Goal: Information Seeking & Learning: Check status

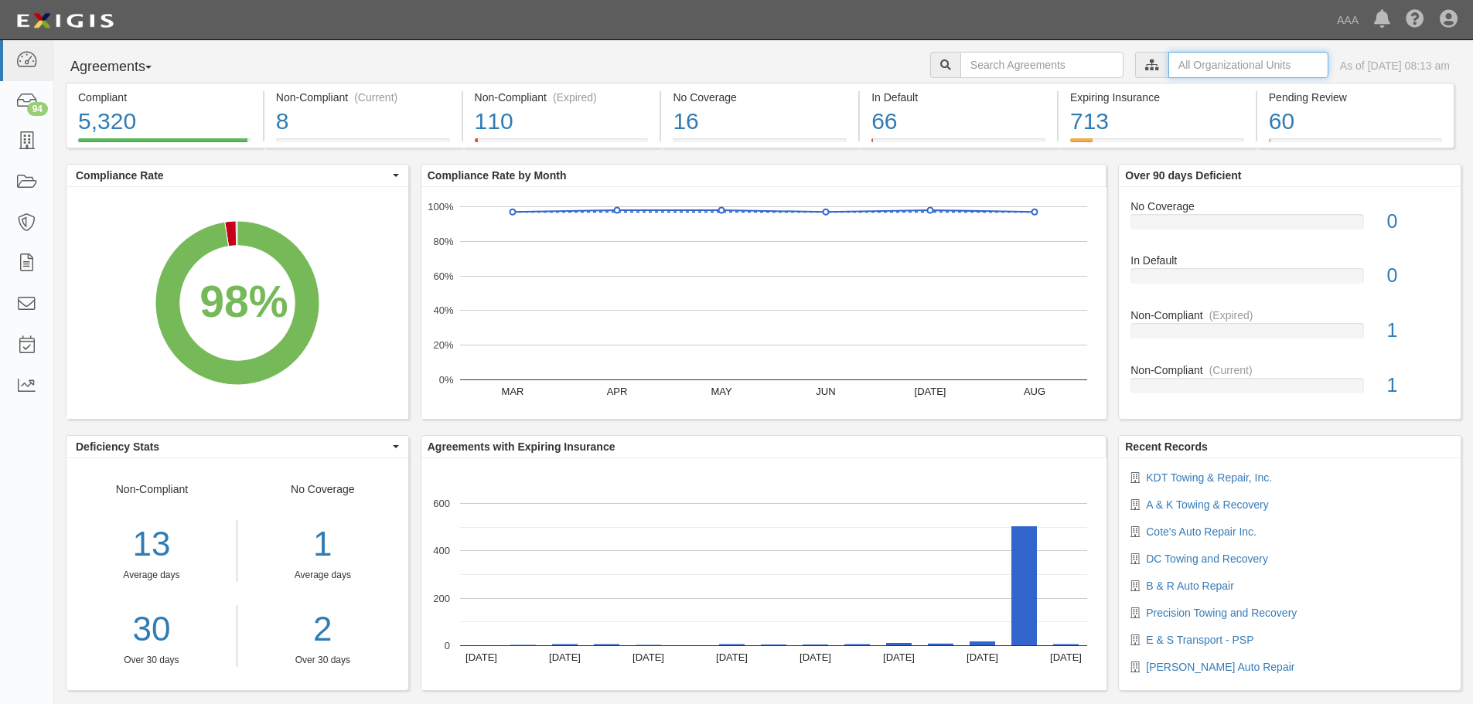
click at [1173, 53] on input "text" at bounding box center [1248, 65] width 160 height 26
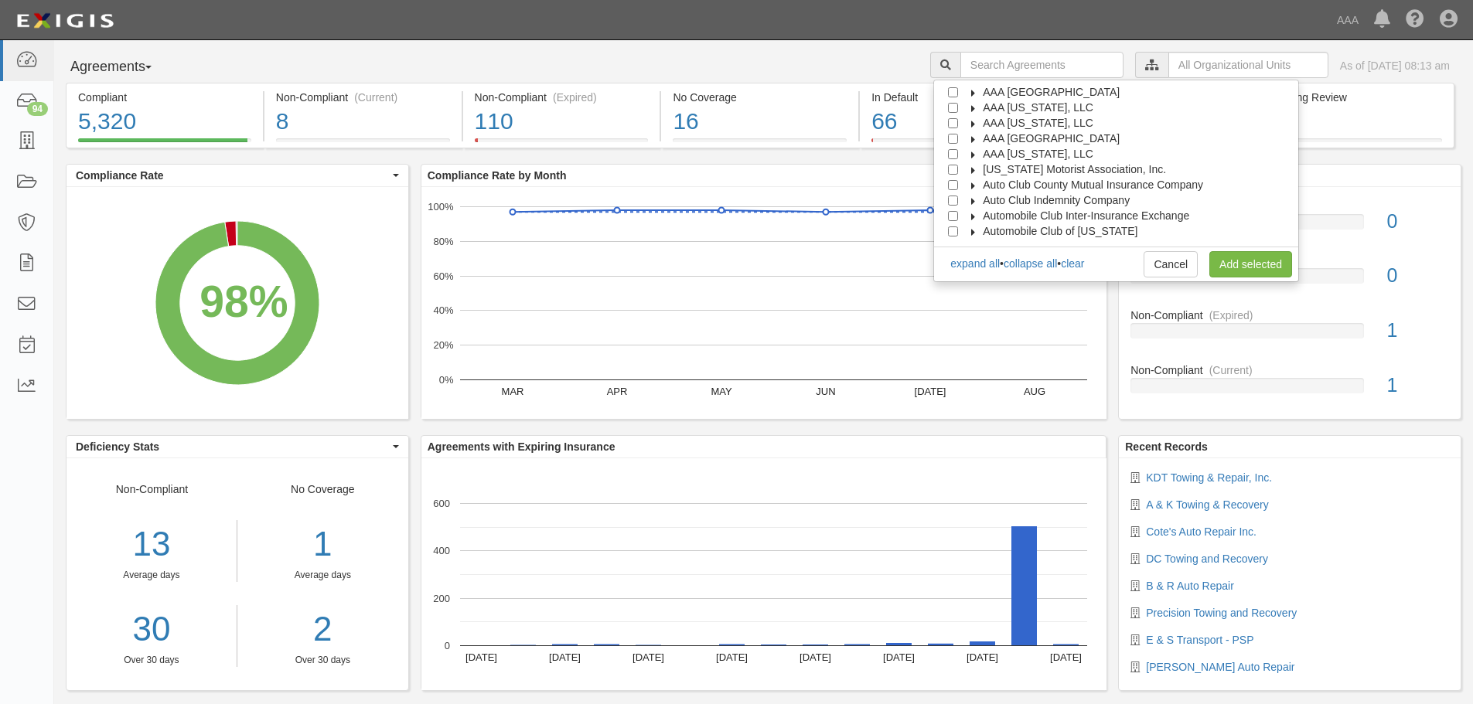
click at [1042, 138] on span "AAA [GEOGRAPHIC_DATA]" at bounding box center [1050, 138] width 137 height 12
click at [1035, 148] on span "Automotive Services" at bounding box center [1045, 154] width 99 height 12
click at [986, 189] on input "Emergency Roadside Service (ERS)" at bounding box center [980, 185] width 10 height 10
checkbox input "true"
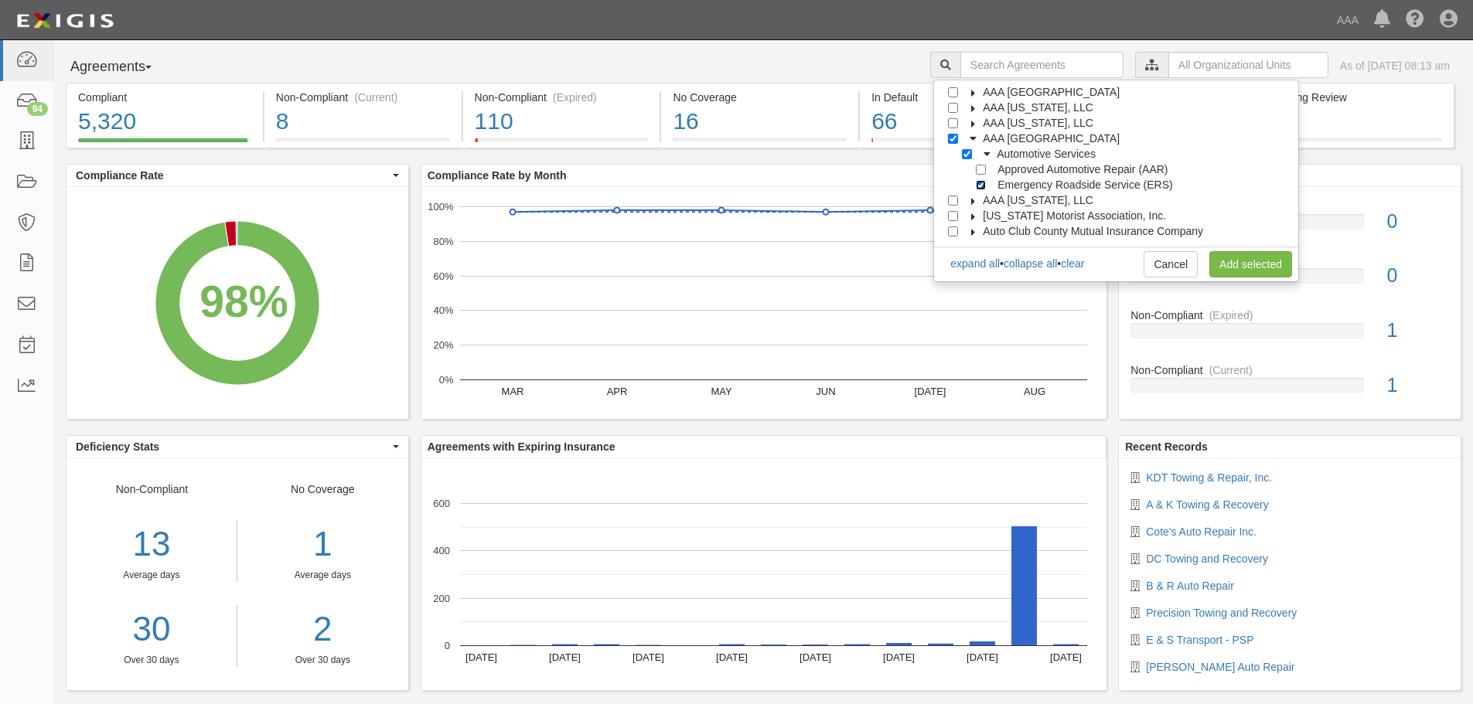
checkbox input "true"
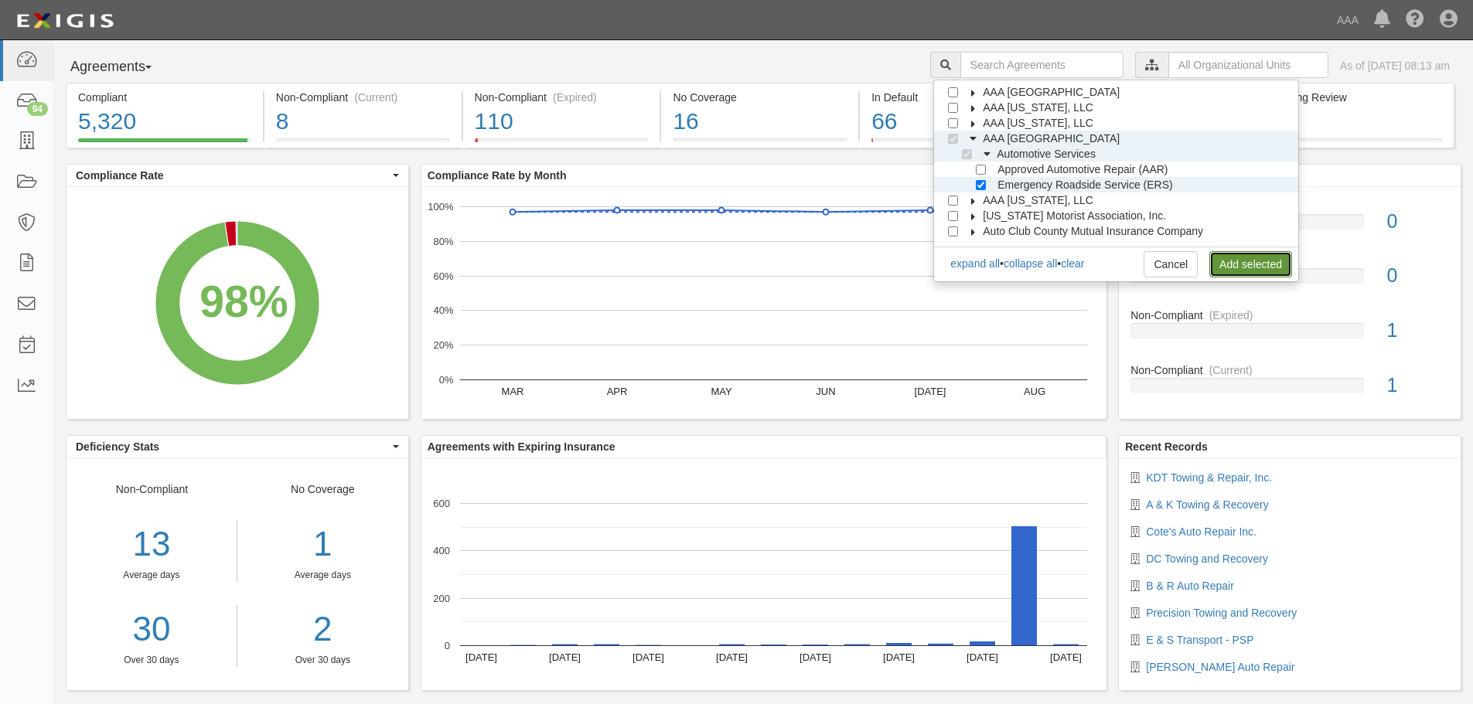
click at [1277, 274] on link "Add selected" at bounding box center [1250, 264] width 83 height 26
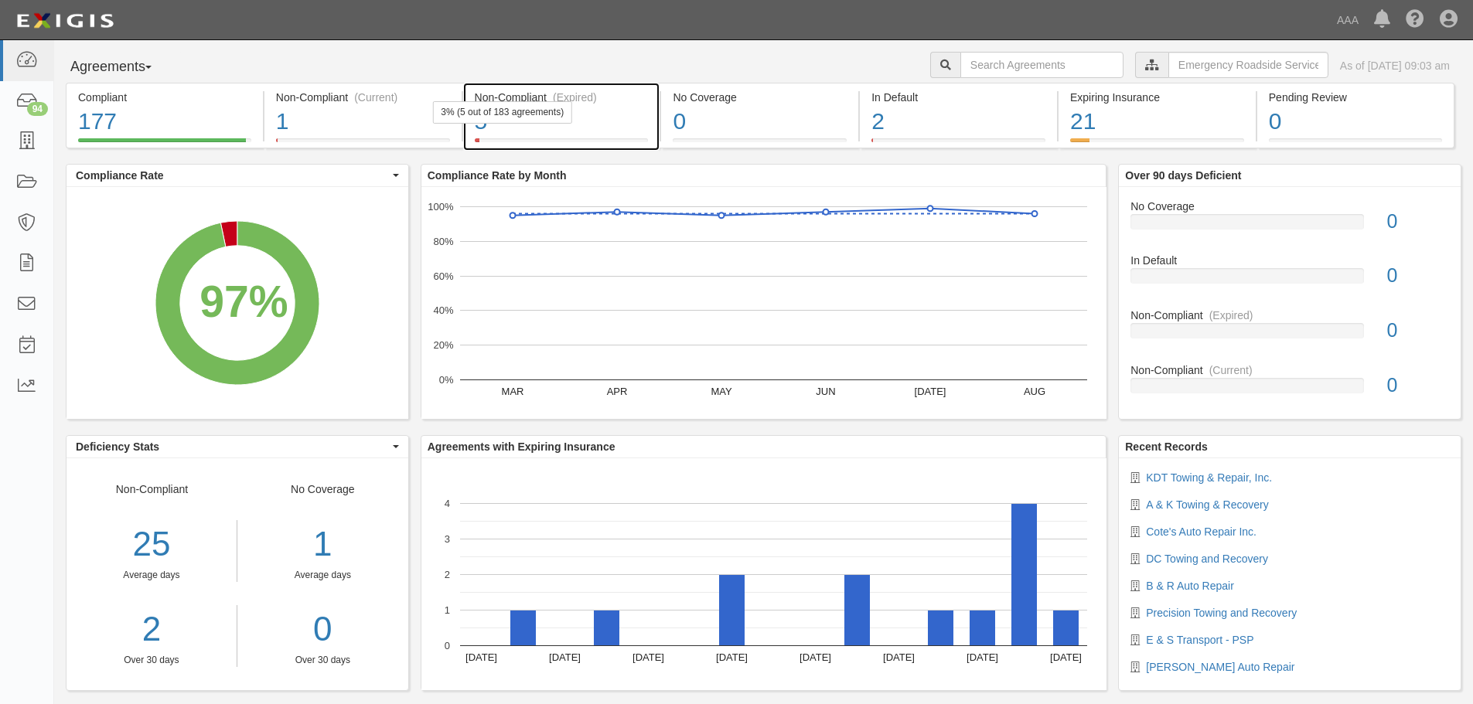
click at [550, 117] on div "3% (5 out of 183 agreements)" at bounding box center [502, 112] width 140 height 22
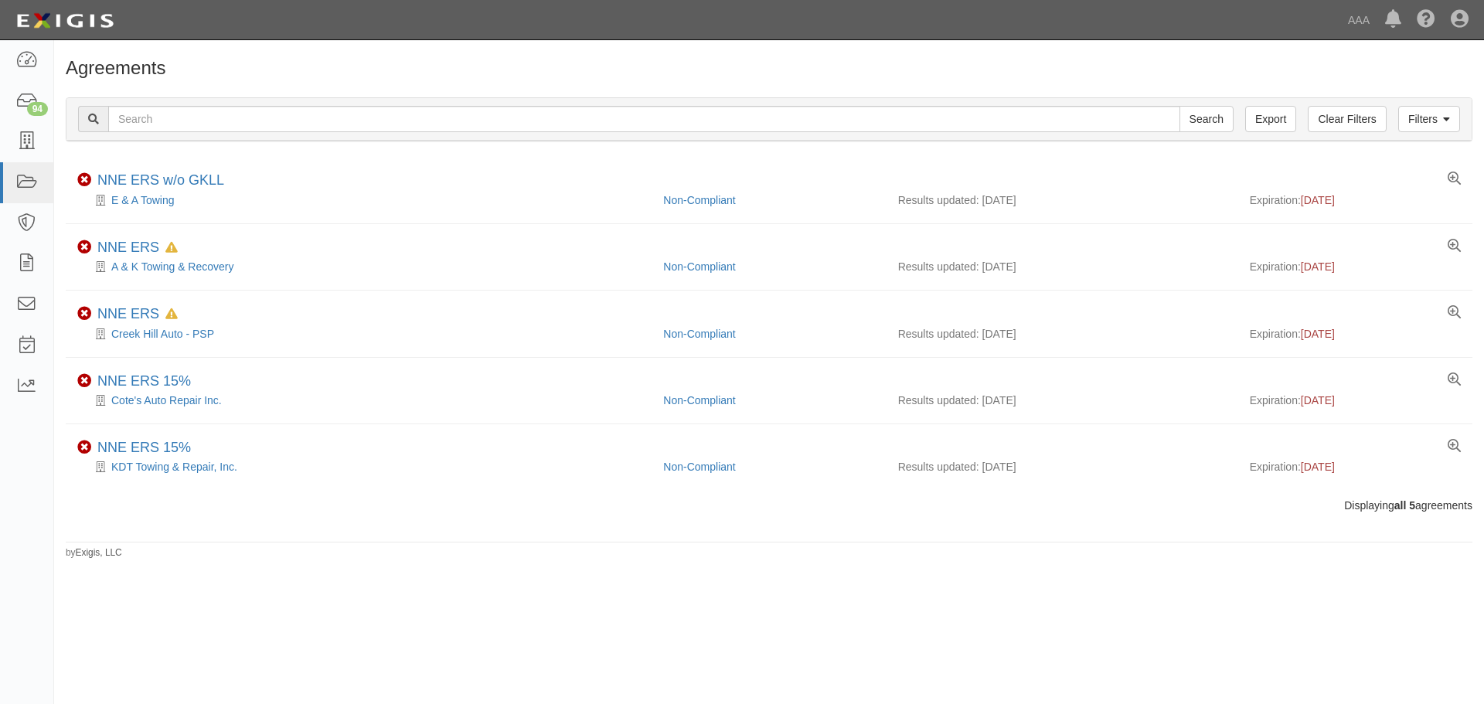
click at [248, 68] on h1 "Agreements" at bounding box center [769, 68] width 1407 height 20
click at [261, 55] on div "Agreements Filters Clear Filters Export Search Filters Compliance Status Compli…" at bounding box center [769, 302] width 1430 height 513
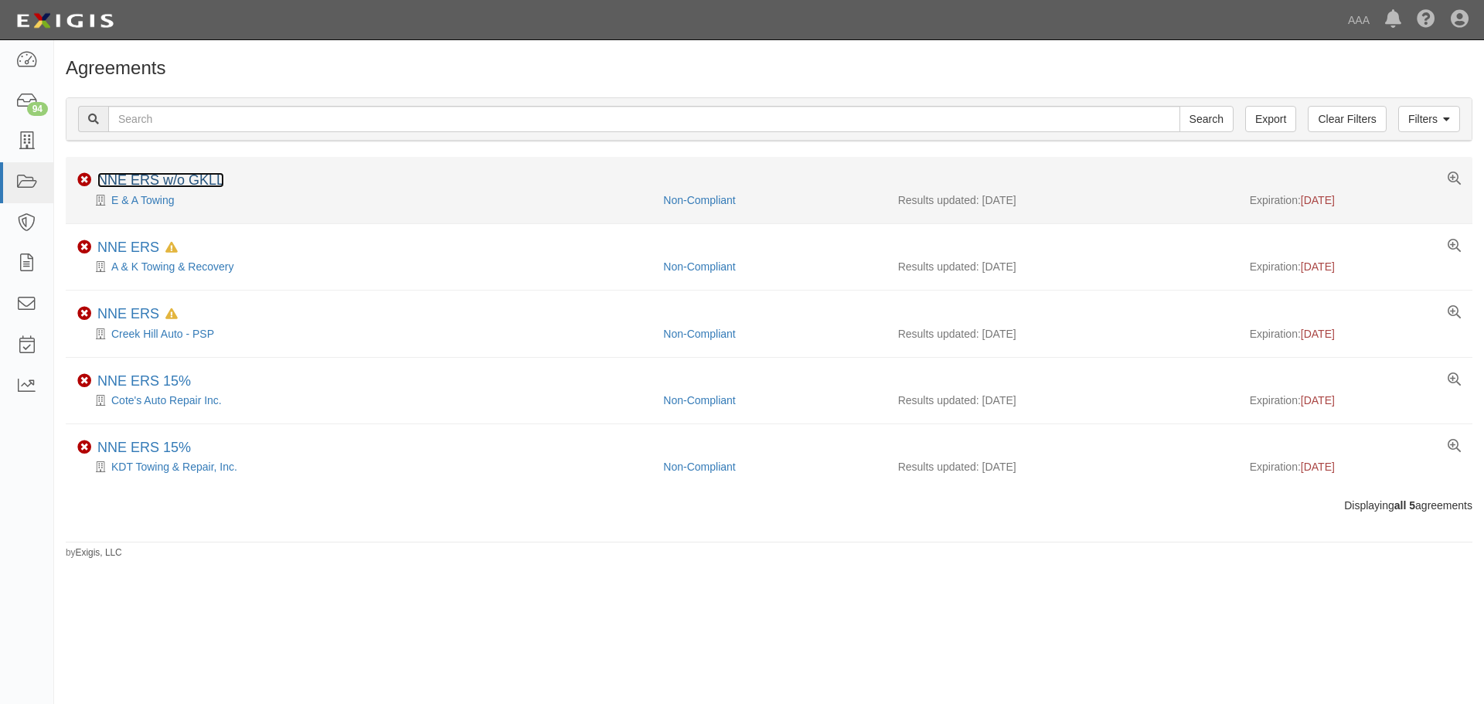
click at [130, 174] on link "NNE ERS w/o GKLL" at bounding box center [160, 179] width 127 height 15
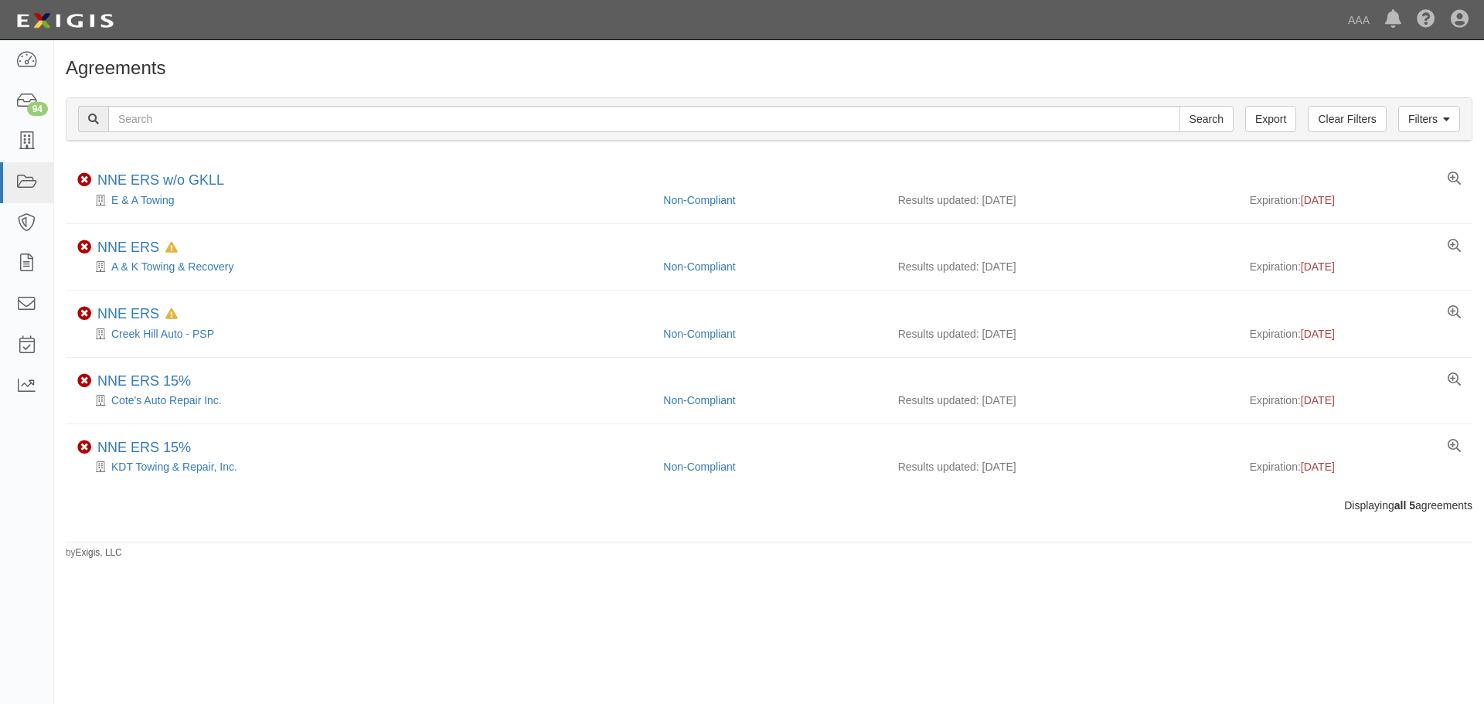
click at [274, 80] on div "Agreements" at bounding box center [769, 72] width 1430 height 28
click at [322, 544] on footer "by Exigis, LLC" at bounding box center [769, 544] width 1407 height 5
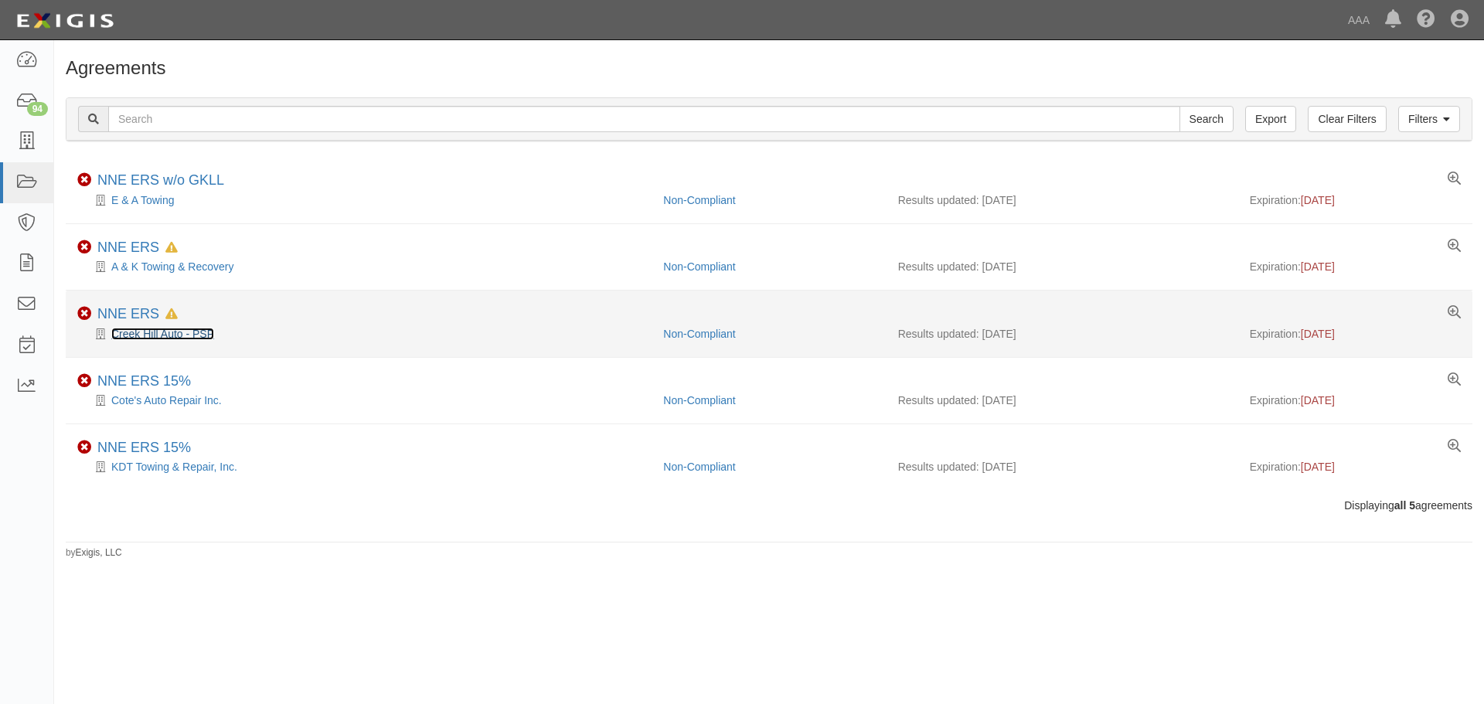
click at [154, 334] on link "Creek Hill Auto - PSP" at bounding box center [162, 334] width 103 height 12
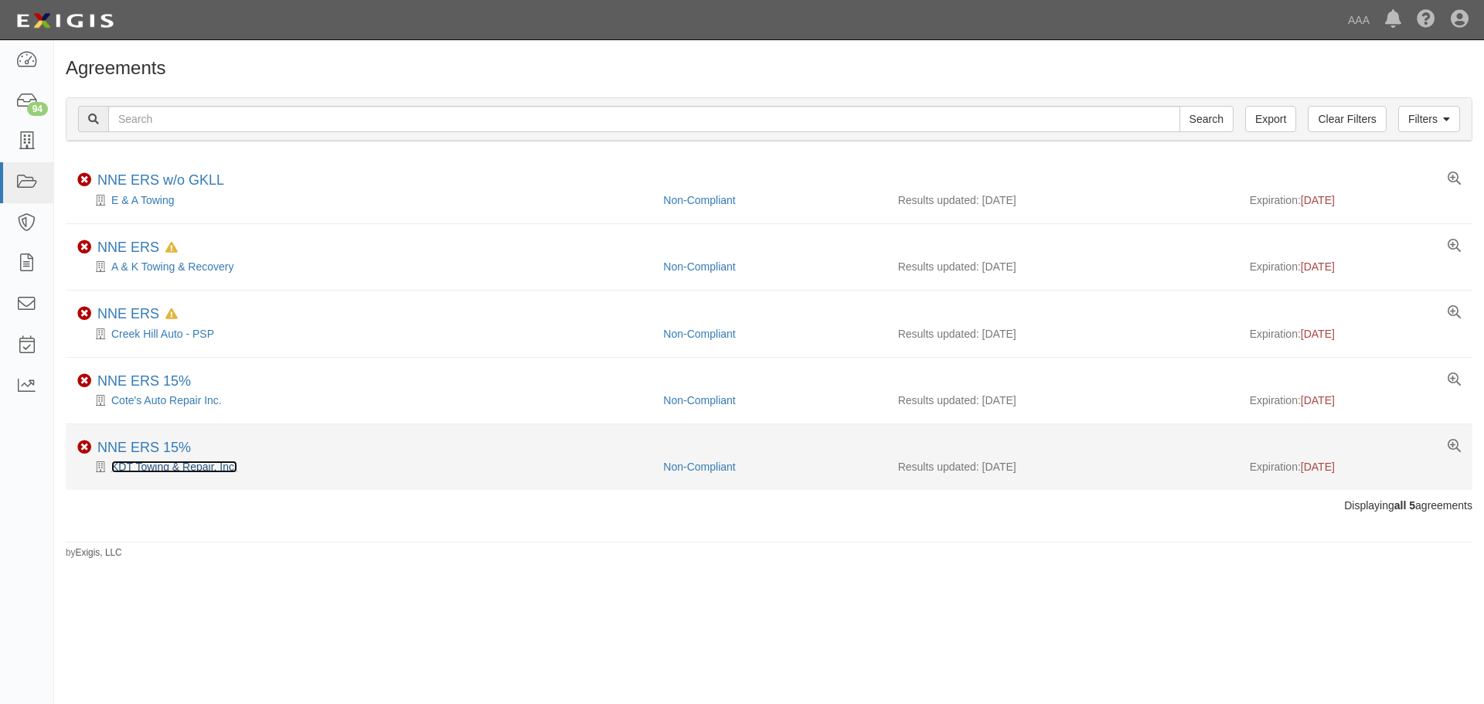
click at [188, 466] on link "KDT Towing & Repair, Inc." at bounding box center [174, 467] width 126 height 12
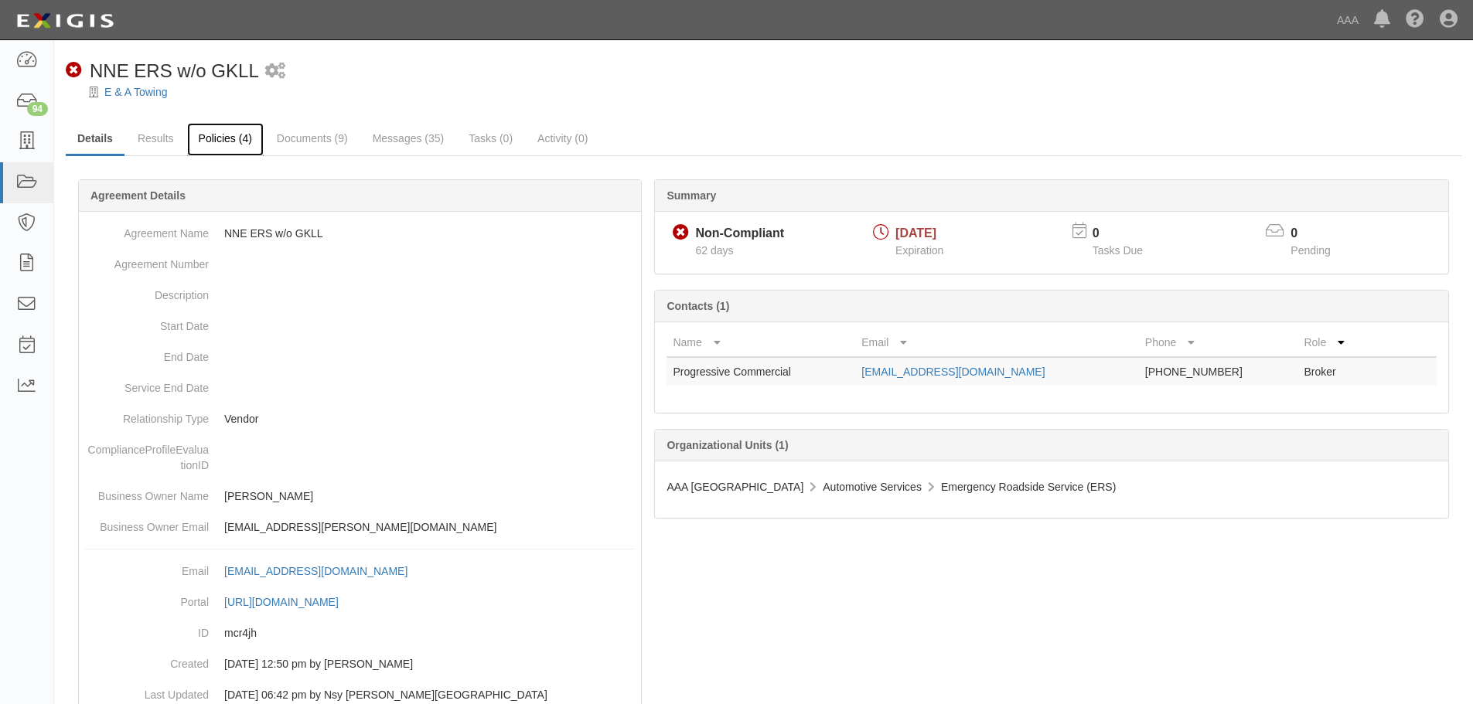
click at [240, 150] on link "Policies (4)" at bounding box center [225, 139] width 77 height 33
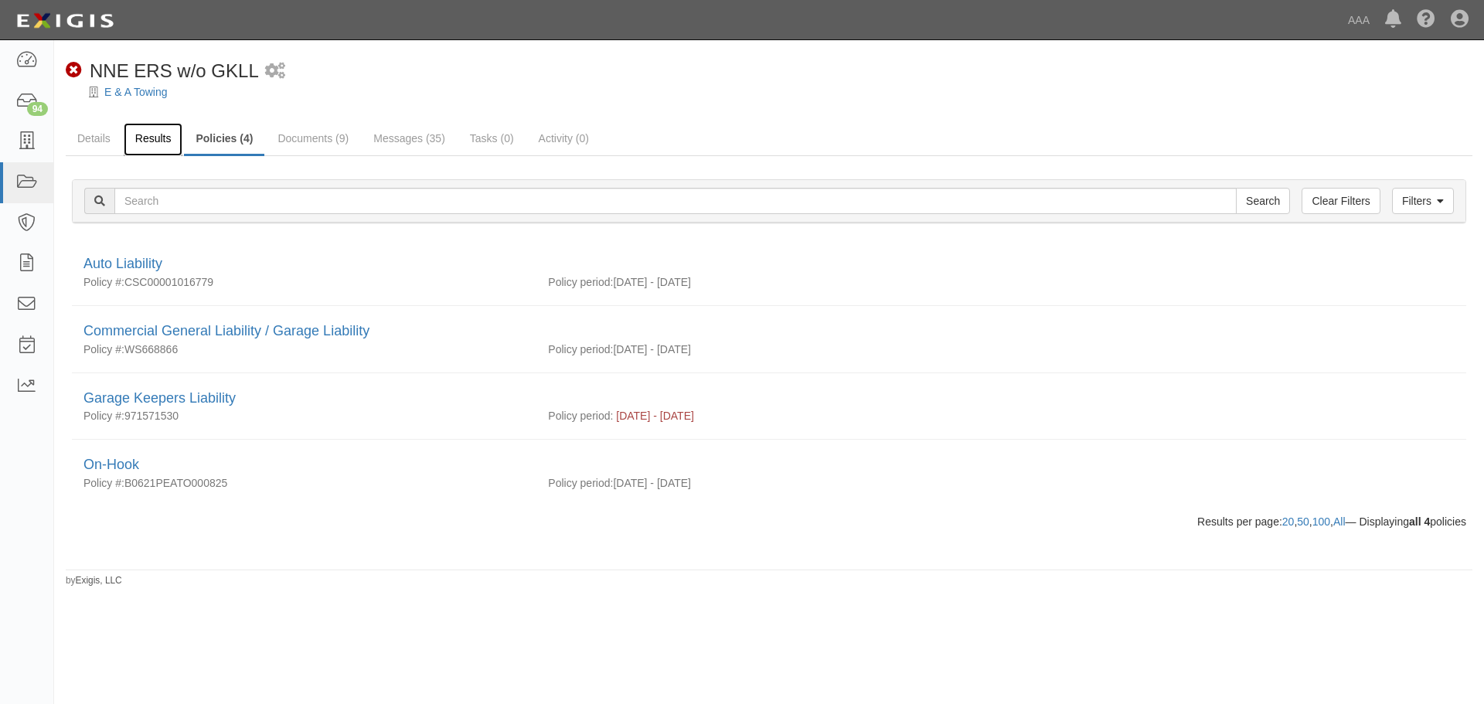
click at [158, 144] on link "Results" at bounding box center [154, 139] width 60 height 33
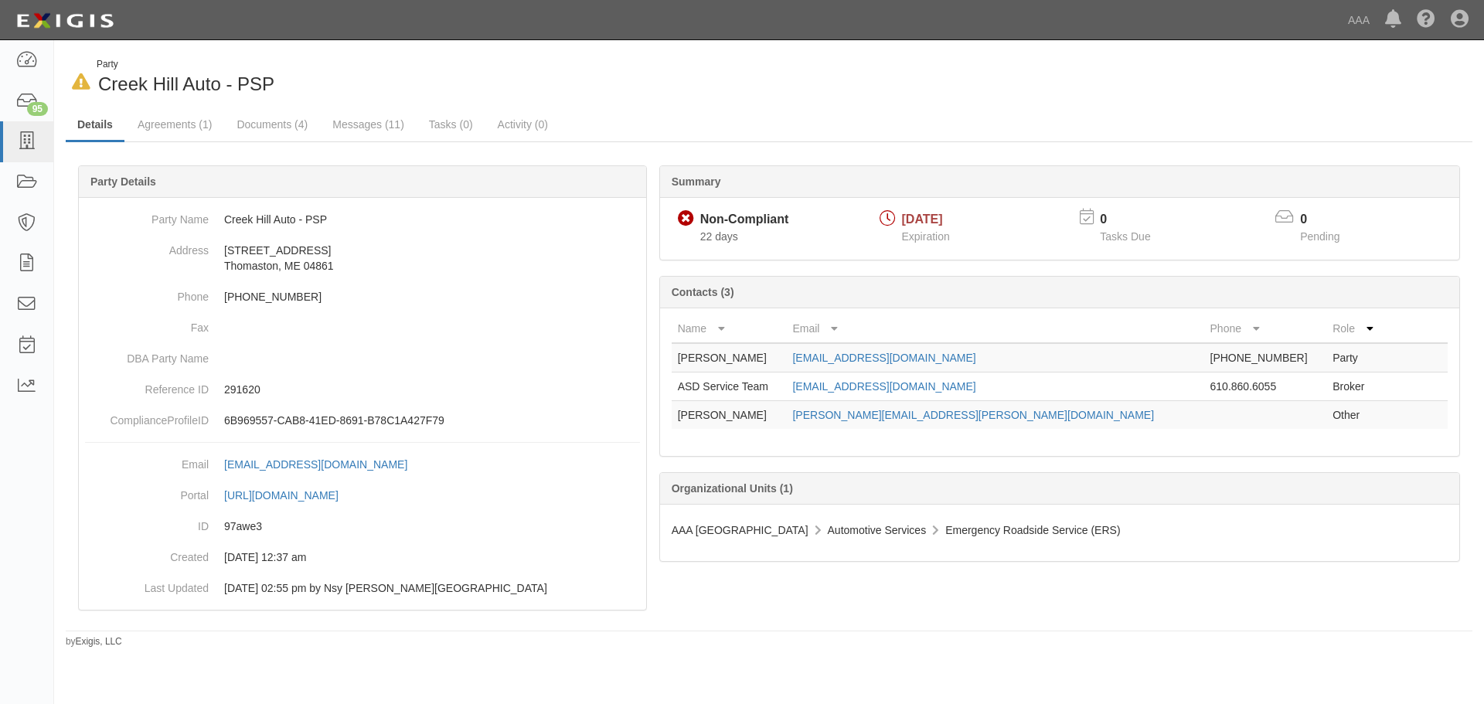
drag, startPoint x: 431, startPoint y: 81, endPoint x: 409, endPoint y: 79, distance: 22.5
click at [431, 81] on div "In Default since 09/09/2025 Party Creek Hill Auto - PSP" at bounding box center [412, 77] width 692 height 39
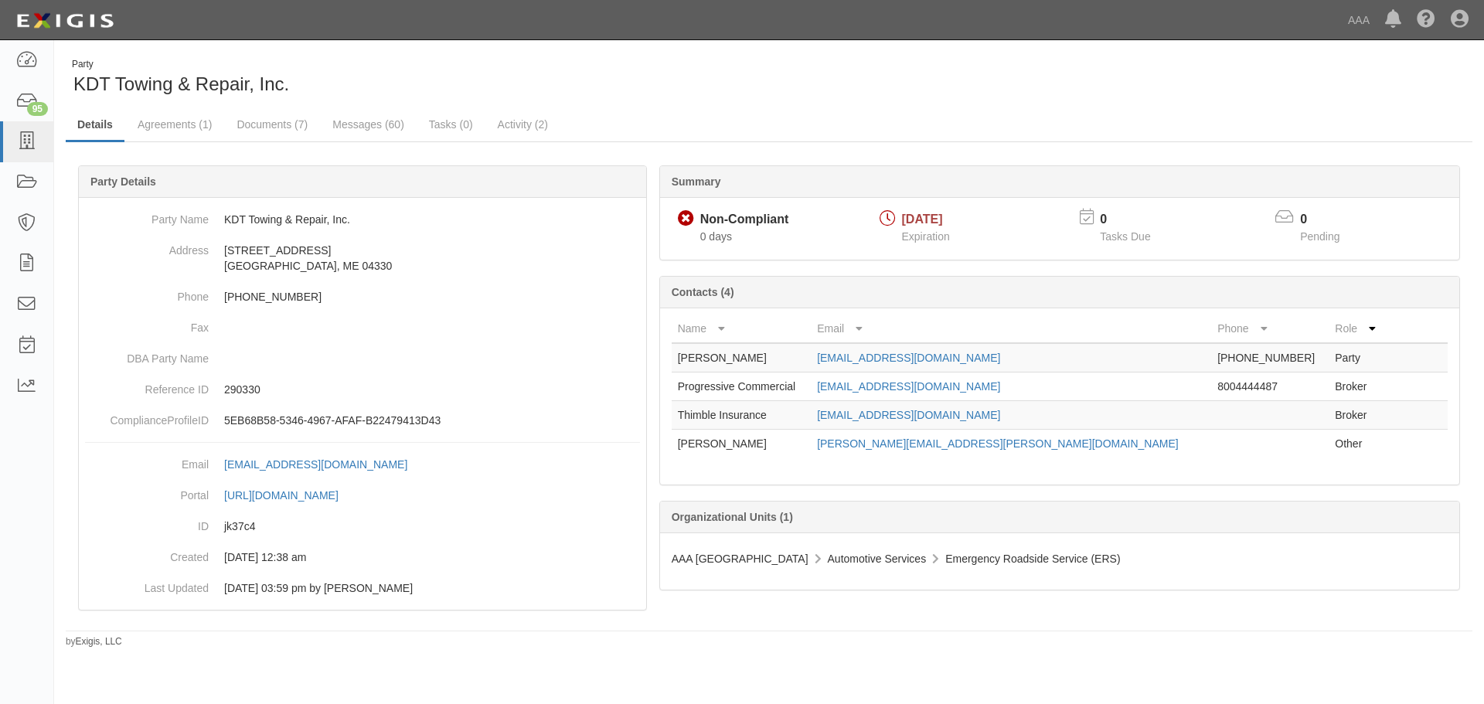
click at [724, 119] on ul "Details Agreements (1) Documents (7) Messages (60) Tasks (0) Activity (2)" at bounding box center [769, 125] width 1407 height 33
click at [250, 124] on link "Documents (7)" at bounding box center [272, 125] width 94 height 33
